Goal: Task Accomplishment & Management: Manage account settings

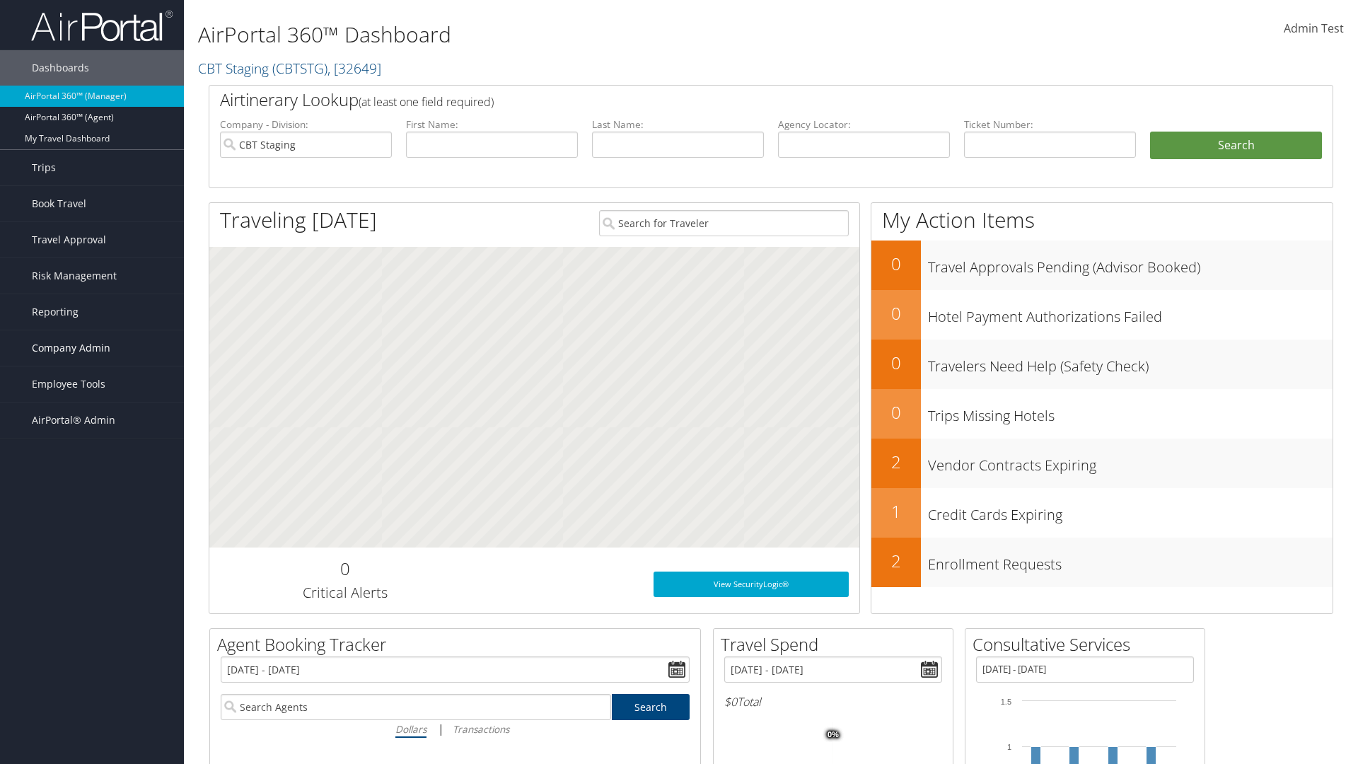
click at [92, 348] on span "Company Admin" at bounding box center [71, 347] width 78 height 35
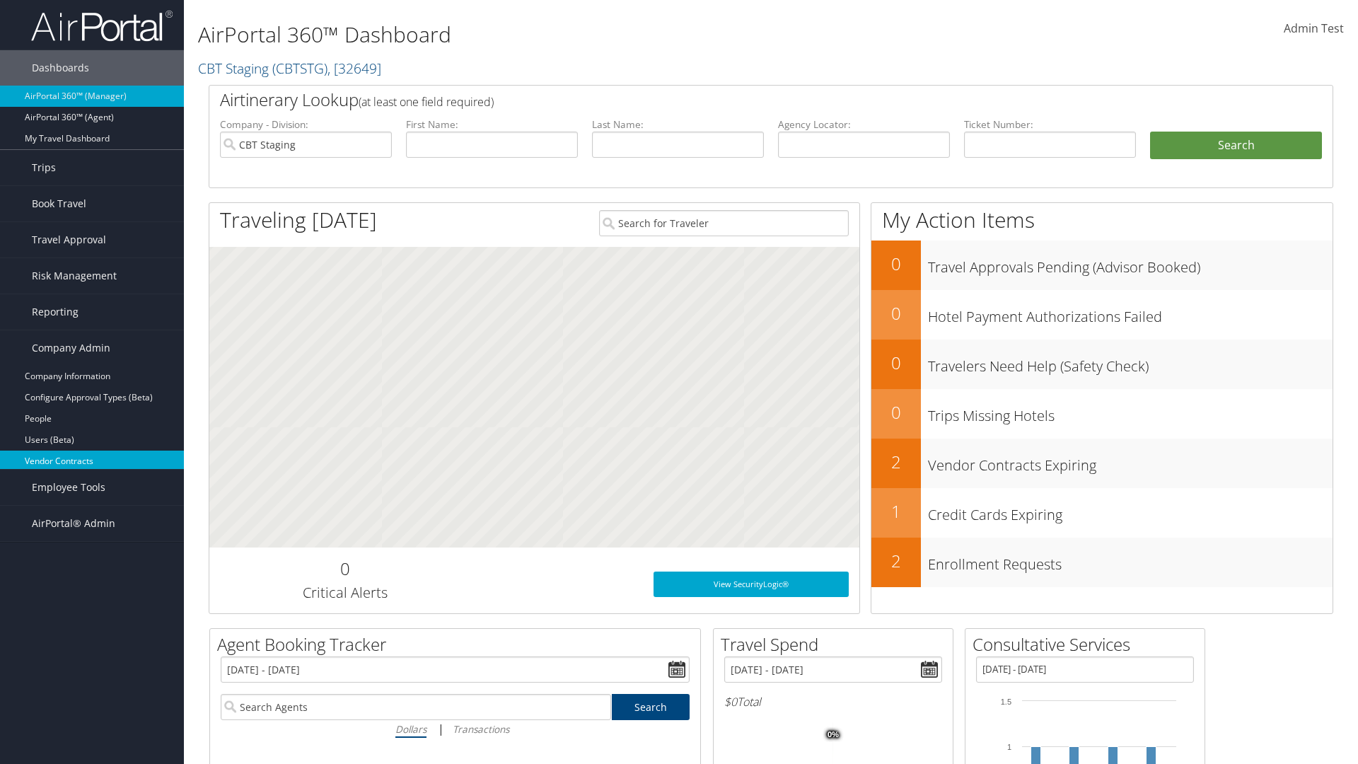
click at [92, 461] on link "Vendor Contracts" at bounding box center [92, 460] width 184 height 21
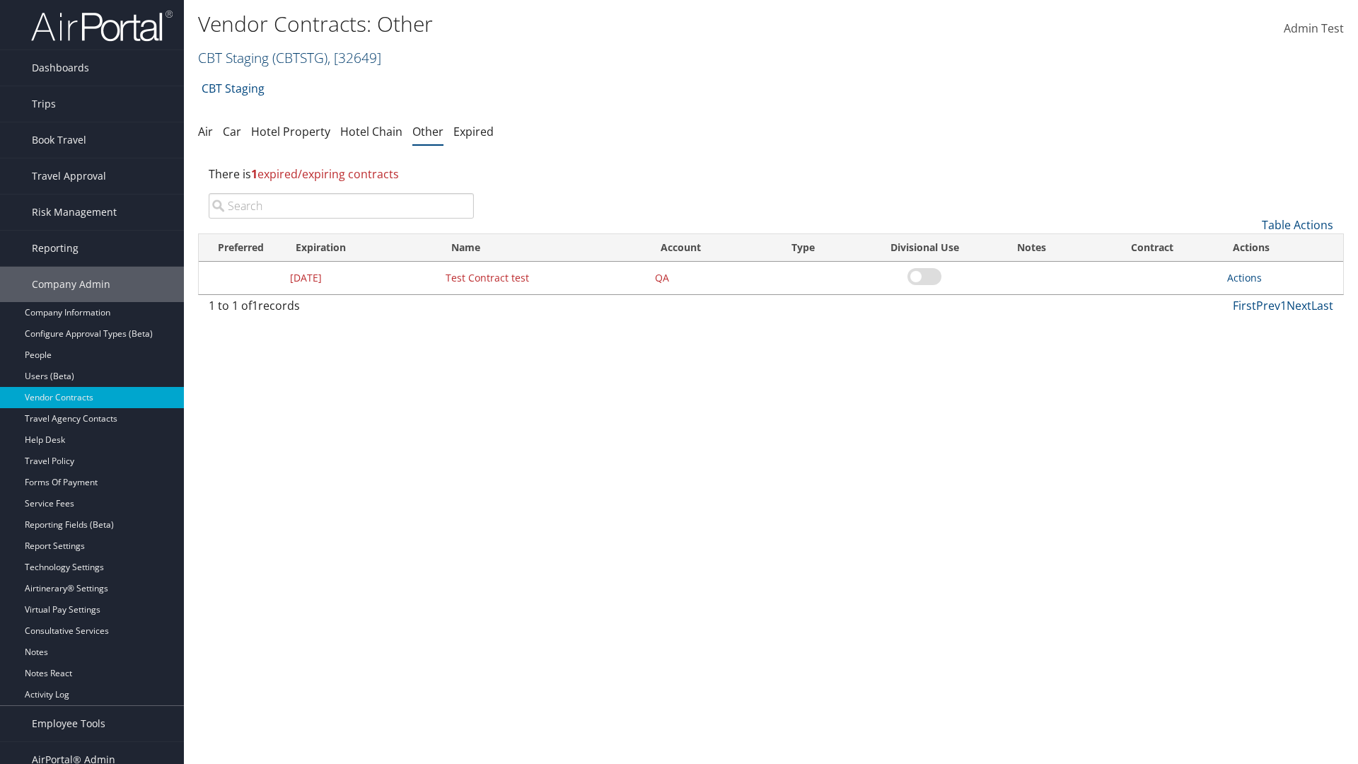
click at [233, 57] on link "CBT Staging ( CBTSTG ) , [ 32649 ]" at bounding box center [289, 57] width 183 height 19
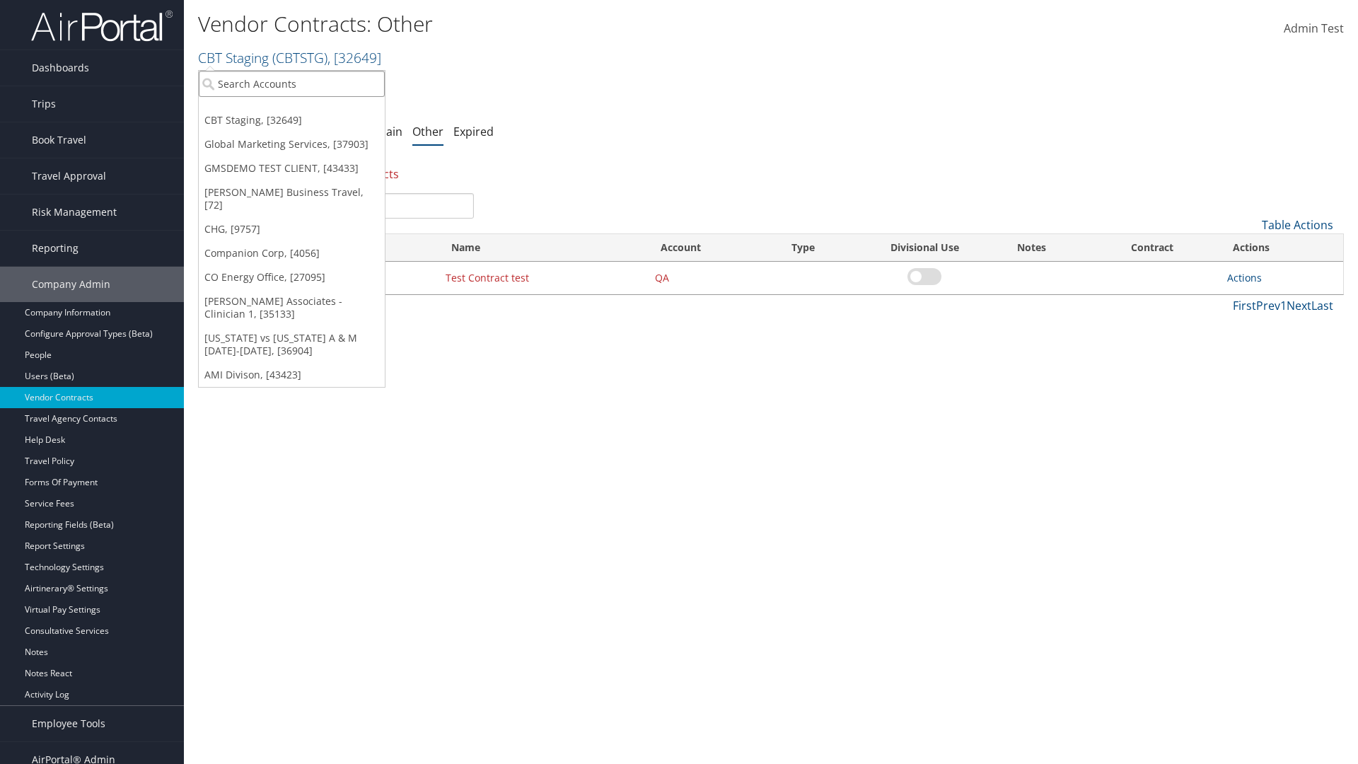
click at [291, 83] on input "search" at bounding box center [292, 84] width 186 height 26
type input "Global Marketing Services"
